Goal: Task Accomplishment & Management: Manage account settings

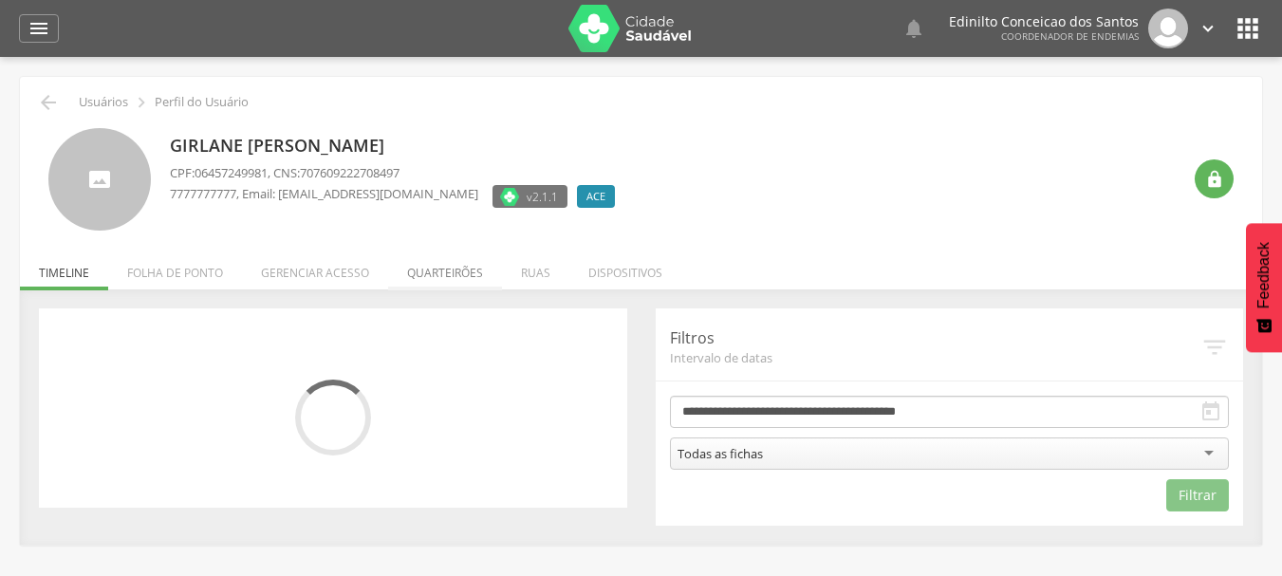
click at [425, 267] on li "Quarteirões" at bounding box center [445, 268] width 114 height 45
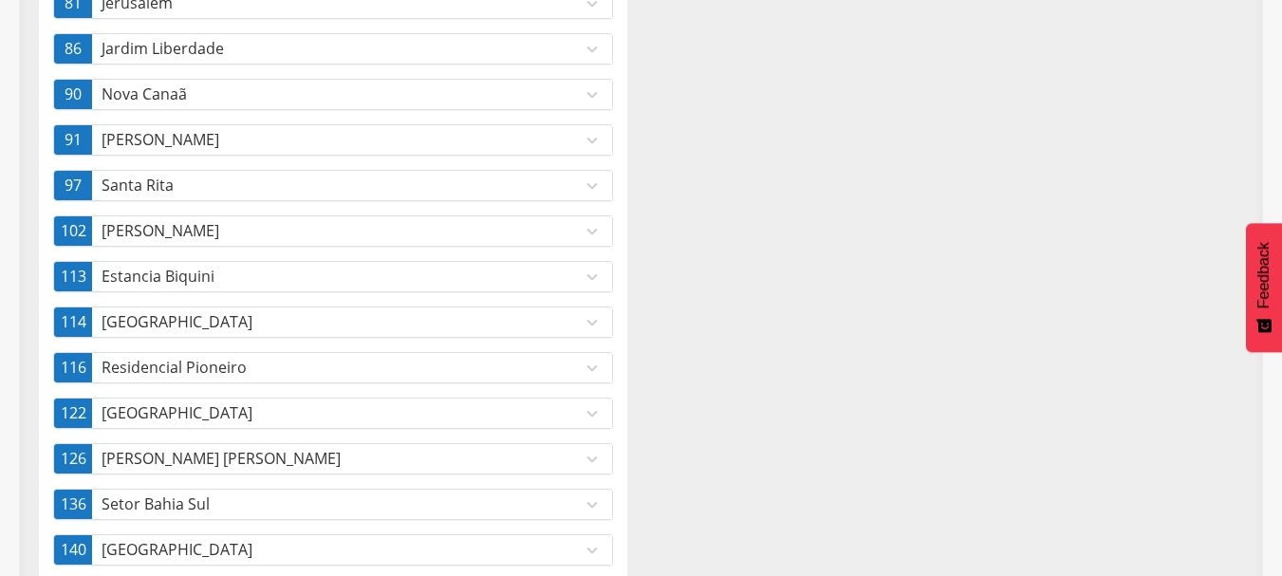
scroll to position [570, 0]
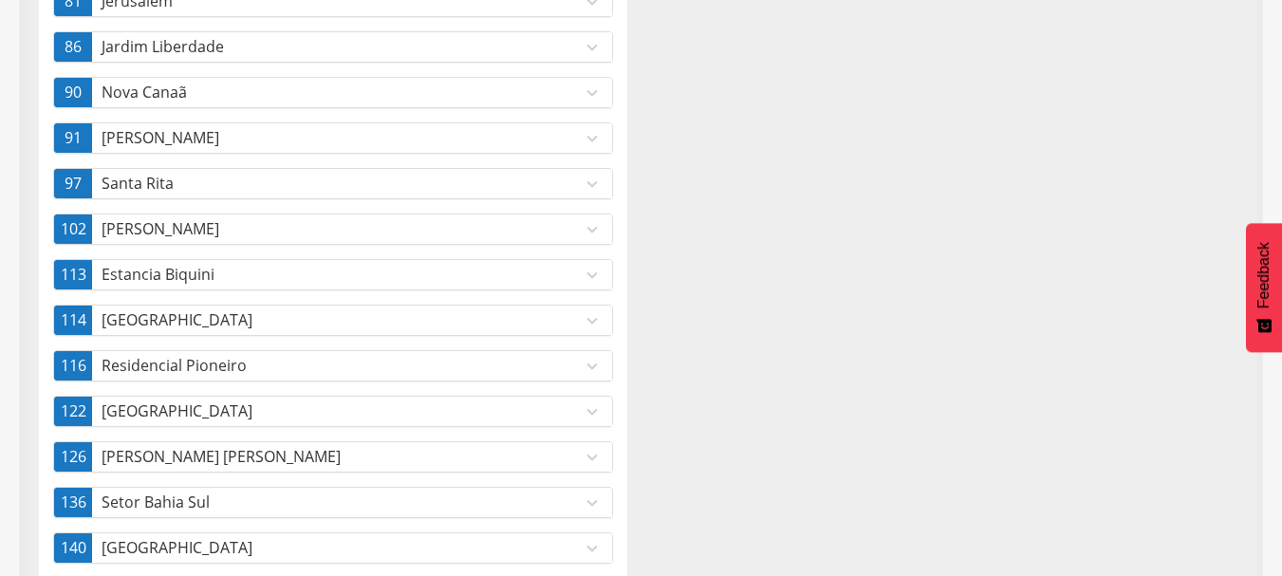
click at [600, 405] on icon "expand_more" at bounding box center [592, 411] width 21 height 21
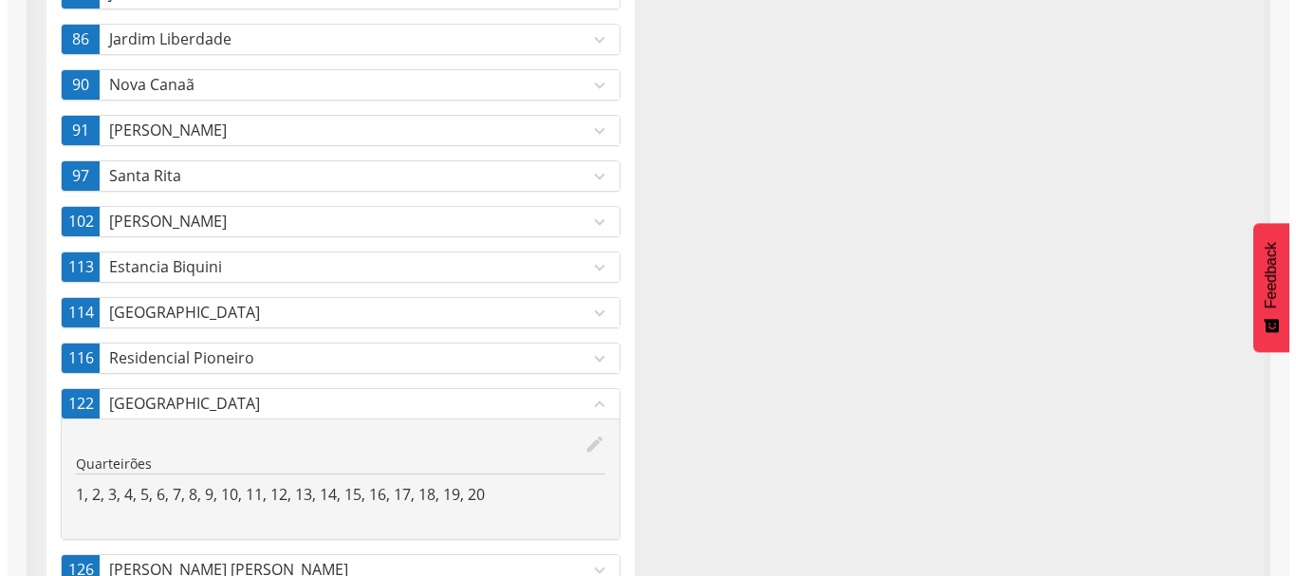
scroll to position [450, 0]
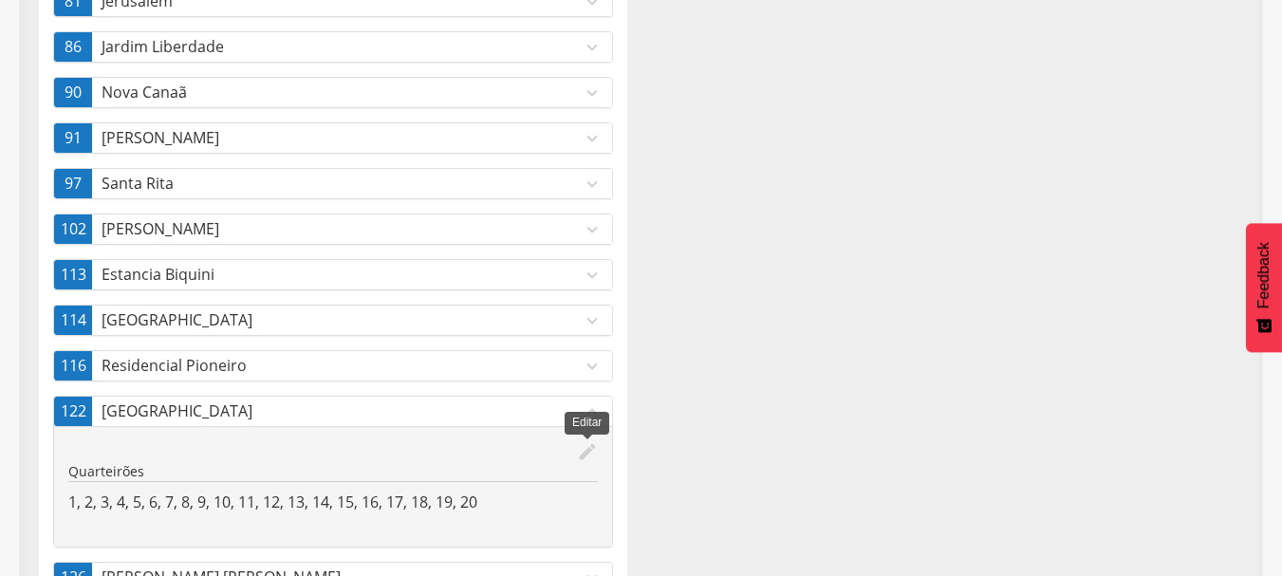
click at [584, 451] on icon "edit" at bounding box center [587, 451] width 21 height 21
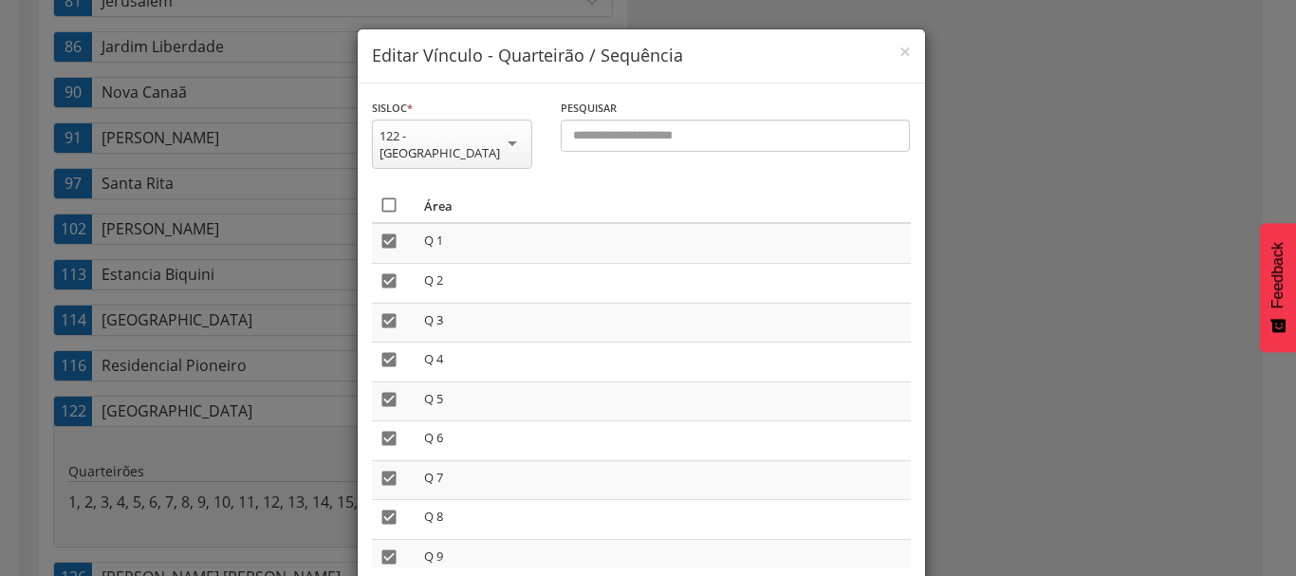
click at [381, 195] on icon "" at bounding box center [389, 204] width 19 height 19
click at [381, 195] on icon "" at bounding box center [389, 204] width 19 height 19
click at [381, 195] on icon "" at bounding box center [389, 204] width 19 height 19
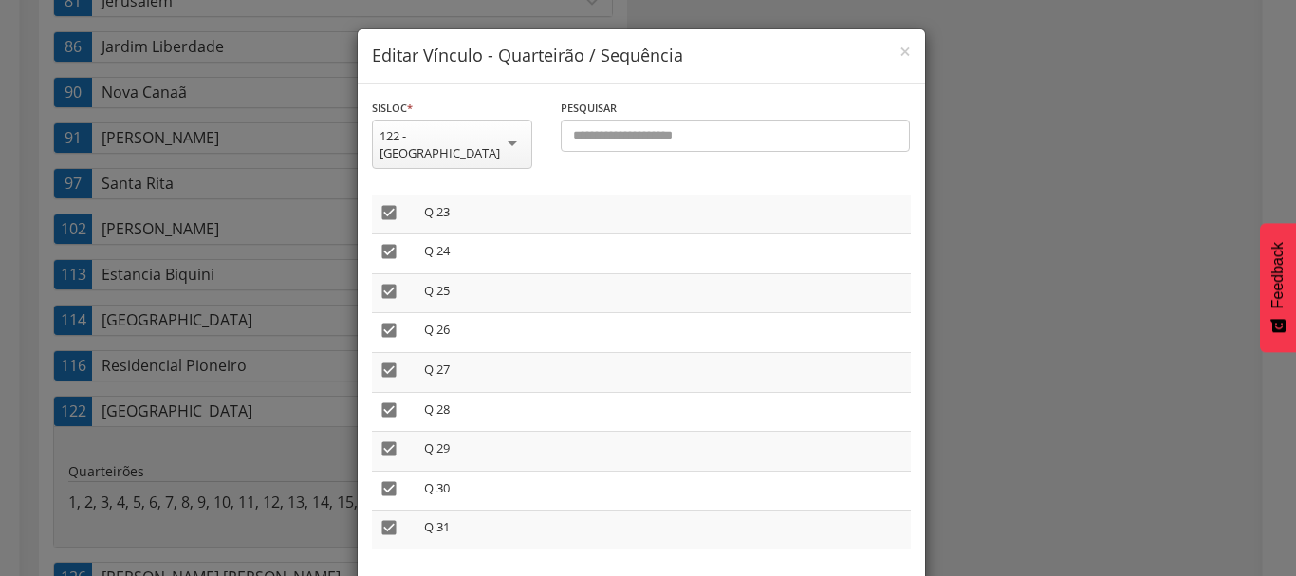
scroll to position [80, 0]
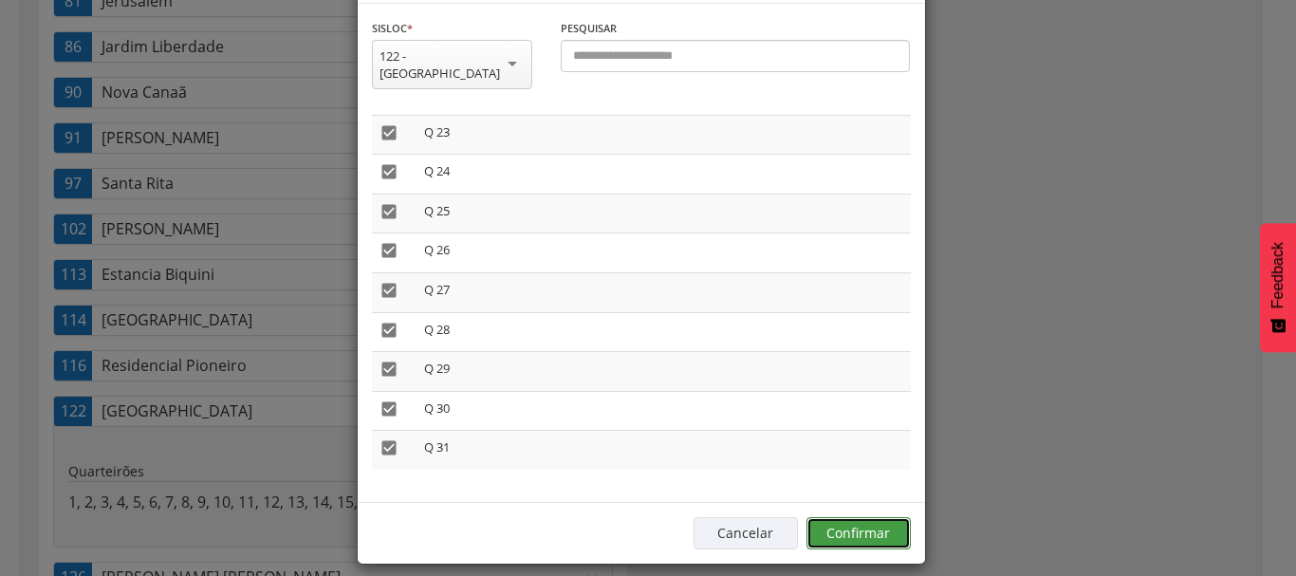
click at [864, 517] on button "Confirmar" at bounding box center [858, 533] width 104 height 32
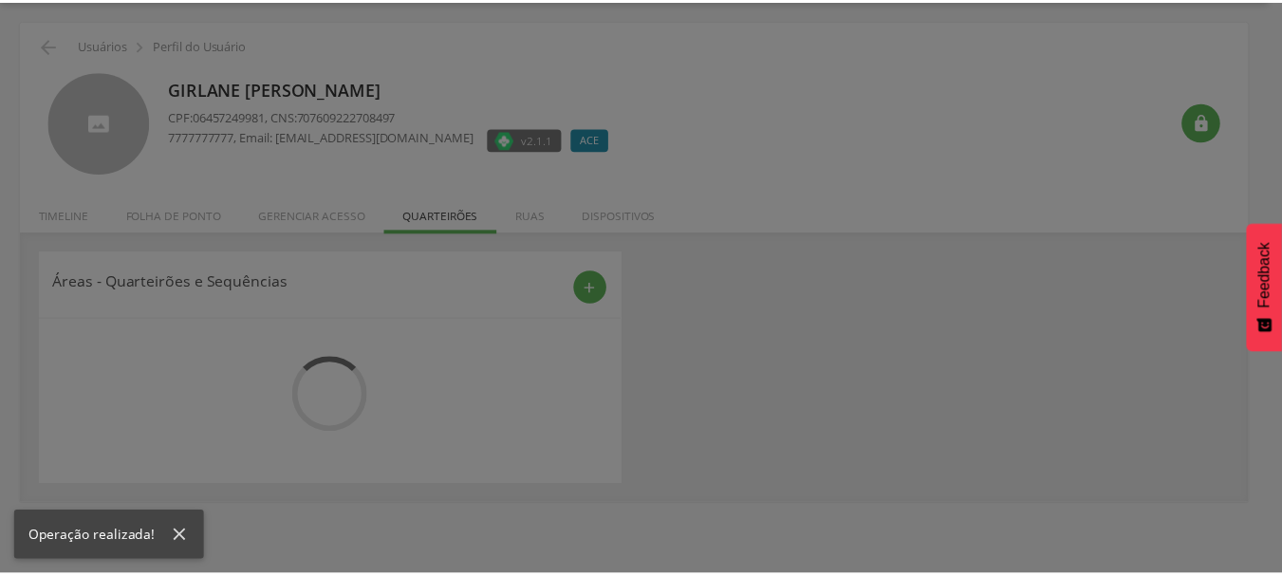
scroll to position [57, 0]
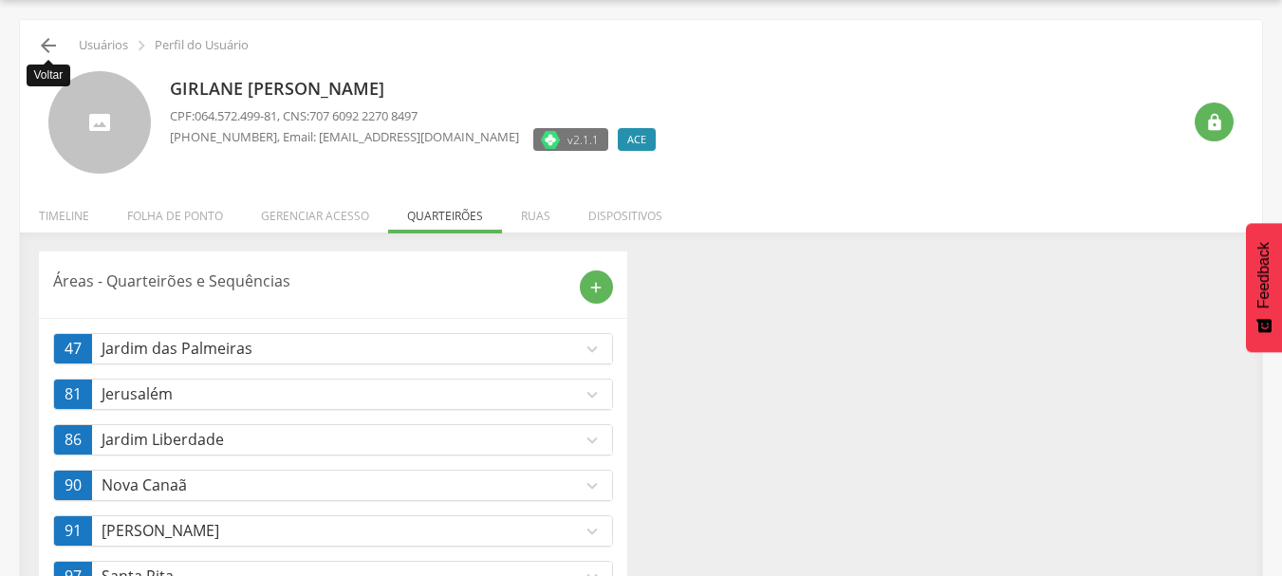
click at [51, 43] on icon "" at bounding box center [48, 45] width 23 height 23
click at [46, 42] on icon "" at bounding box center [48, 45] width 23 height 23
